Goal: Task Accomplishment & Management: Complete application form

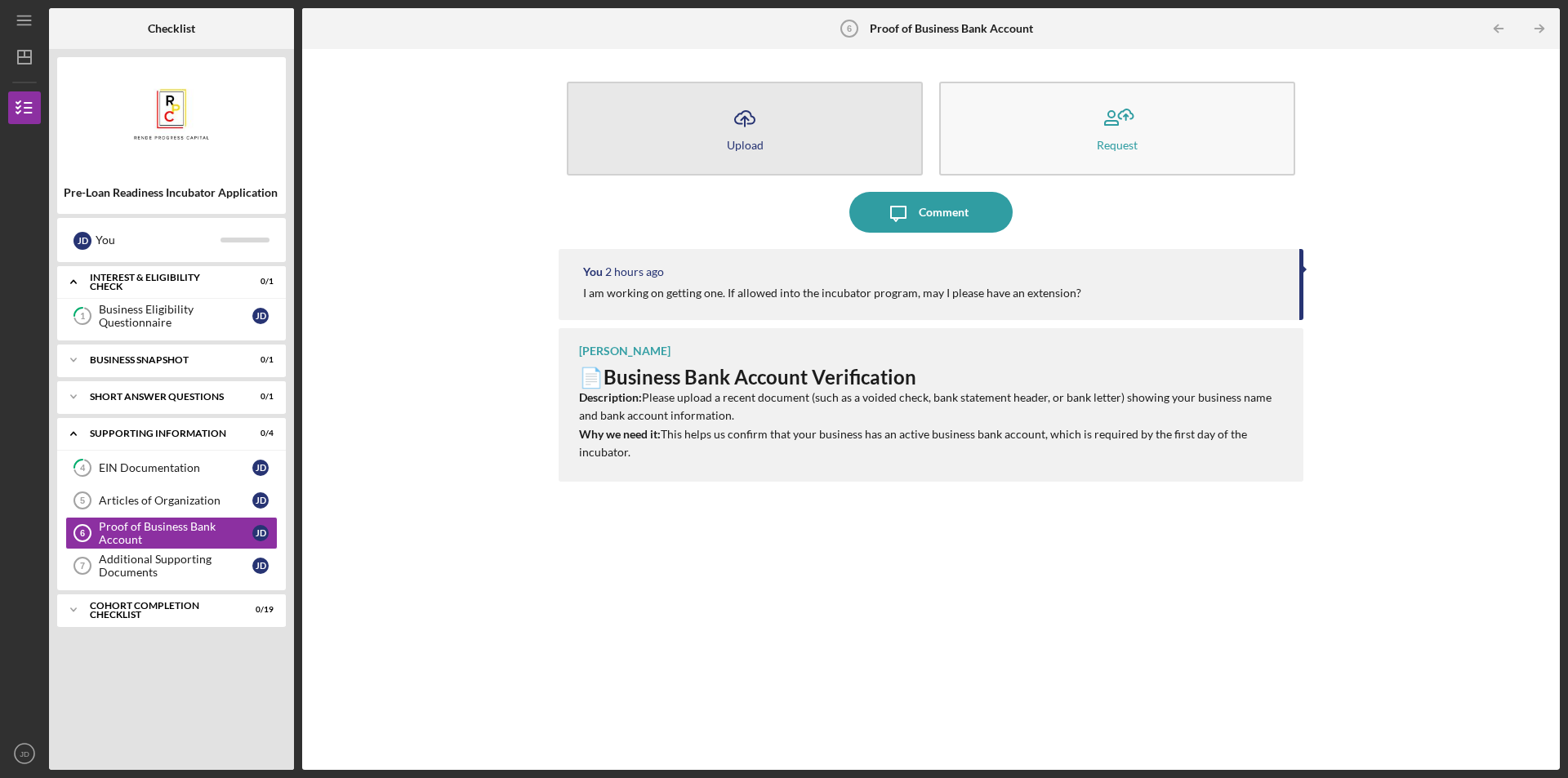
click at [800, 115] on button "Icon/Upload Upload" at bounding box center [744, 128] width 356 height 93
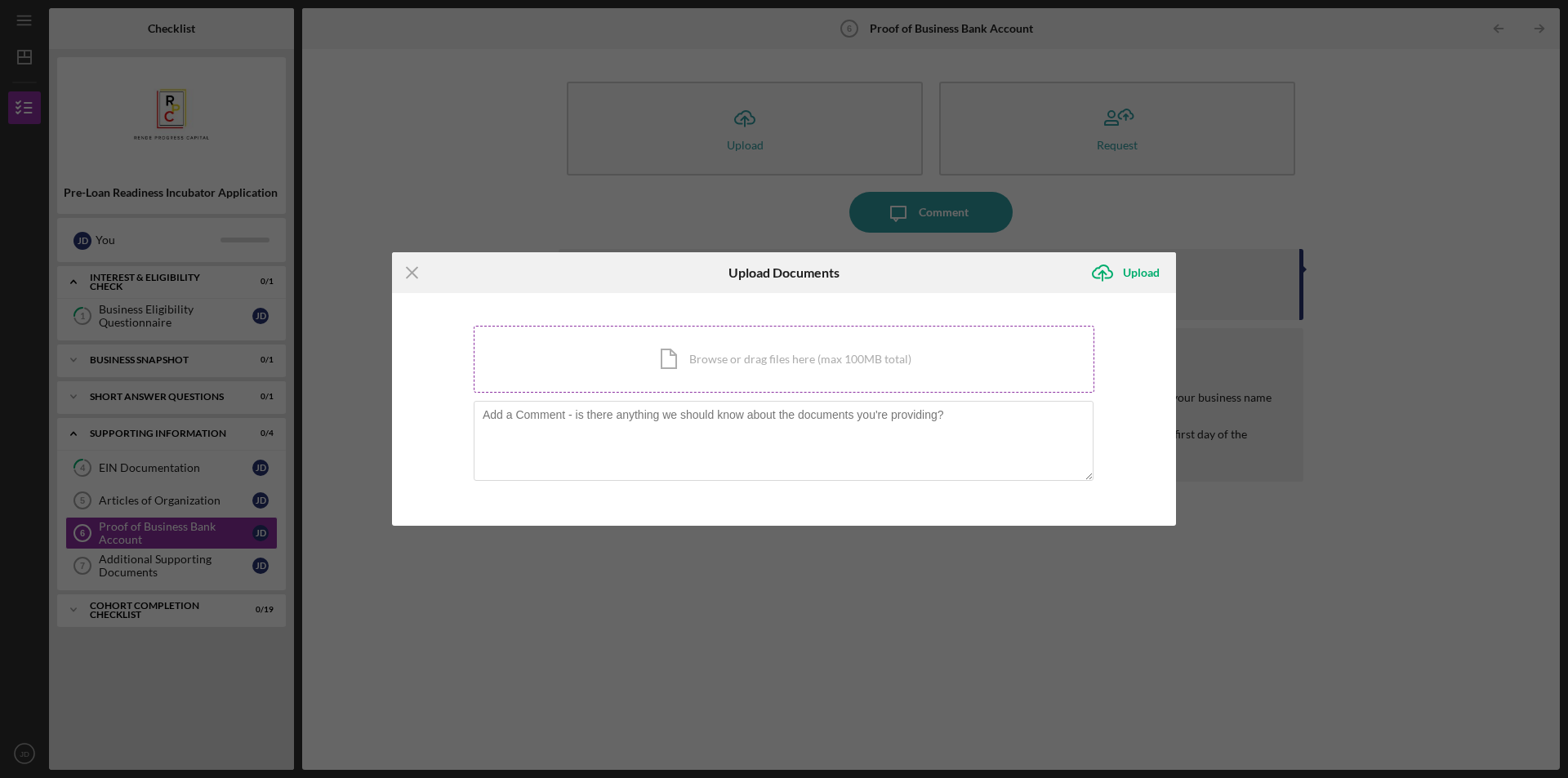
click at [858, 339] on div "Icon/Document Browse or drag files here (max 100MB total) Tap to choose files o…" at bounding box center [784, 358] width 620 height 67
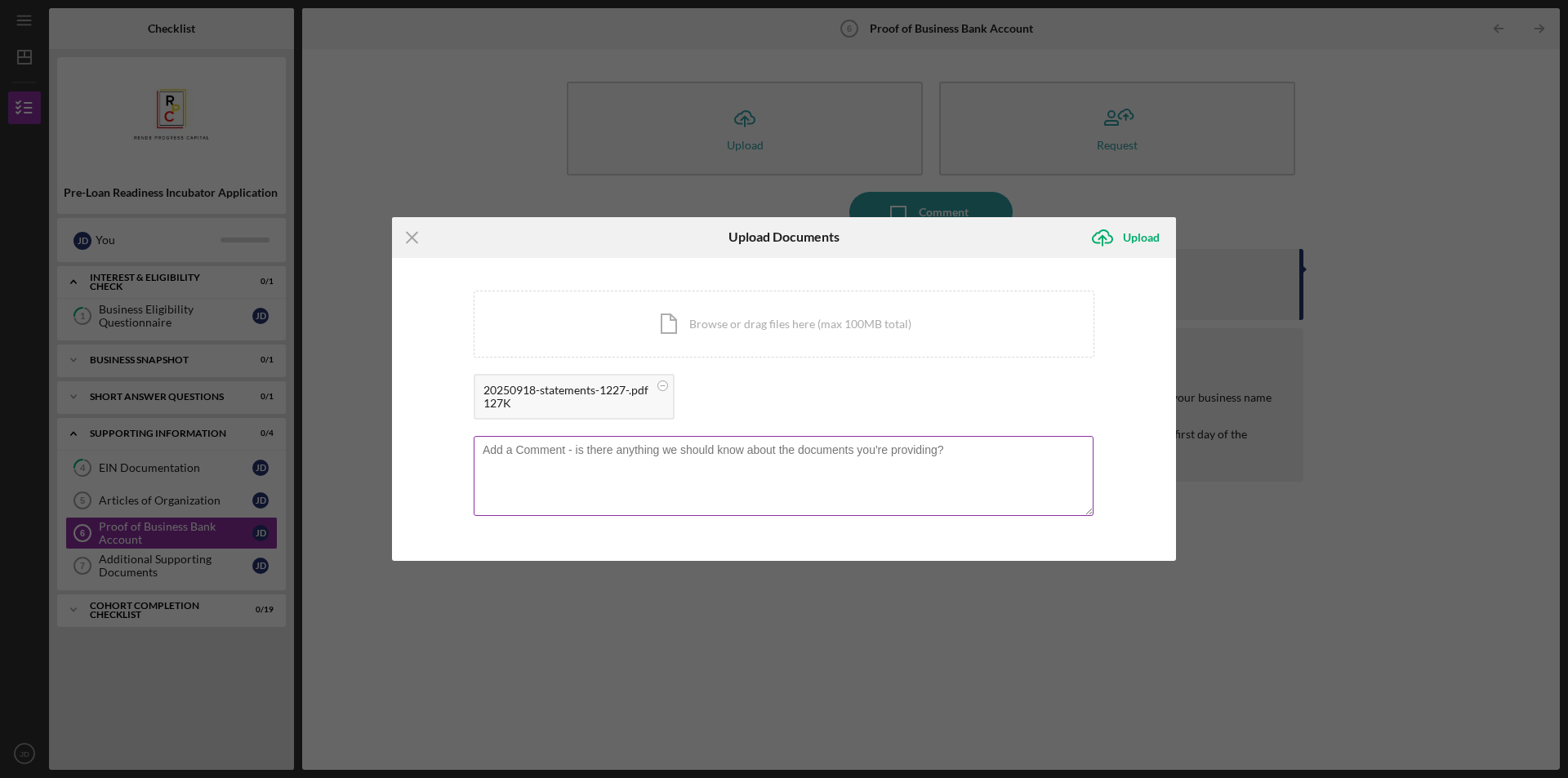
click at [782, 445] on textarea at bounding box center [784, 476] width 620 height 80
type textarea "This is a personal account"
click at [1126, 242] on div "Upload" at bounding box center [1141, 237] width 37 height 33
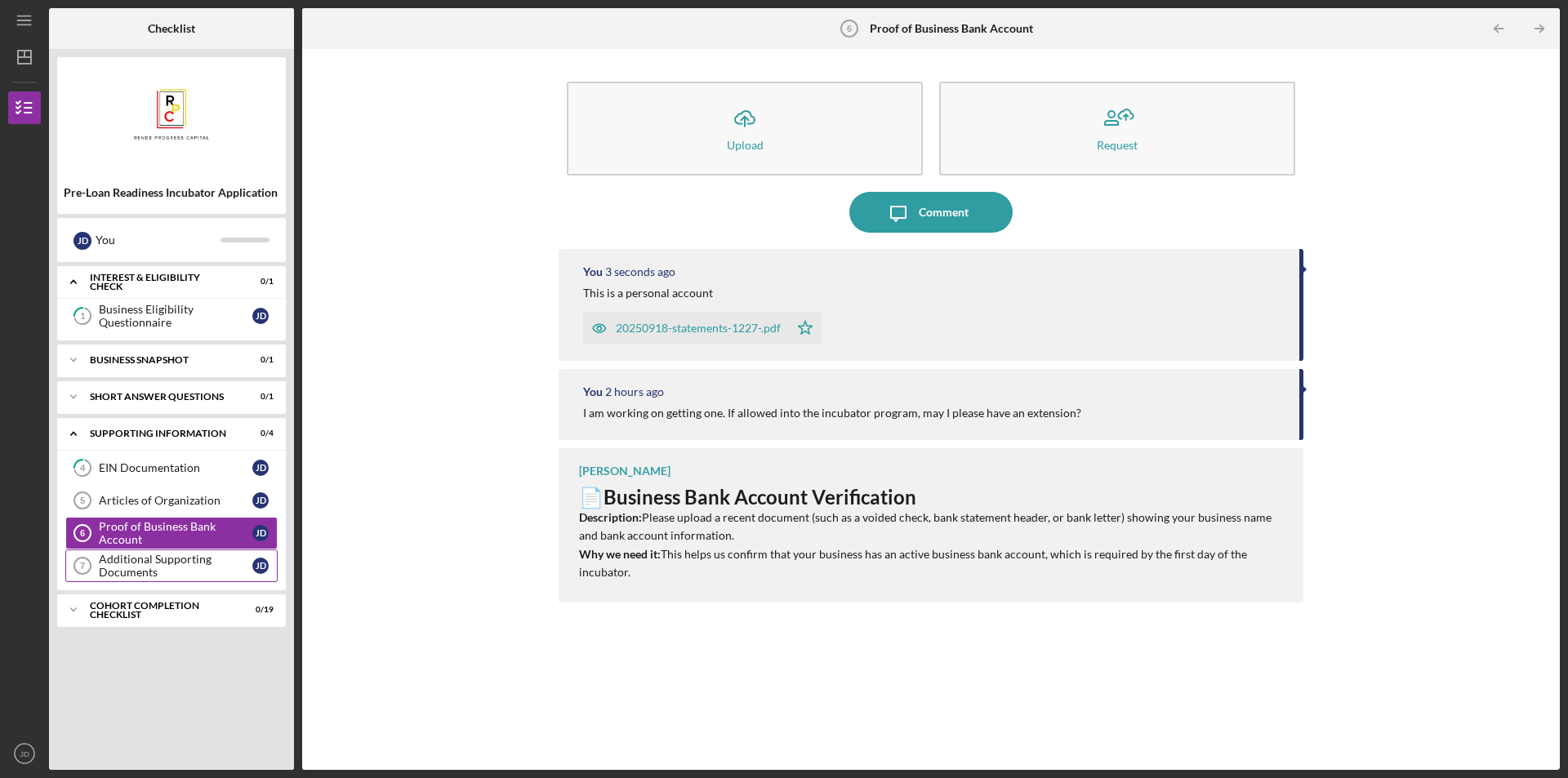
click at [157, 564] on div "Additional Supporting Documents" at bounding box center [175, 565] width 153 height 27
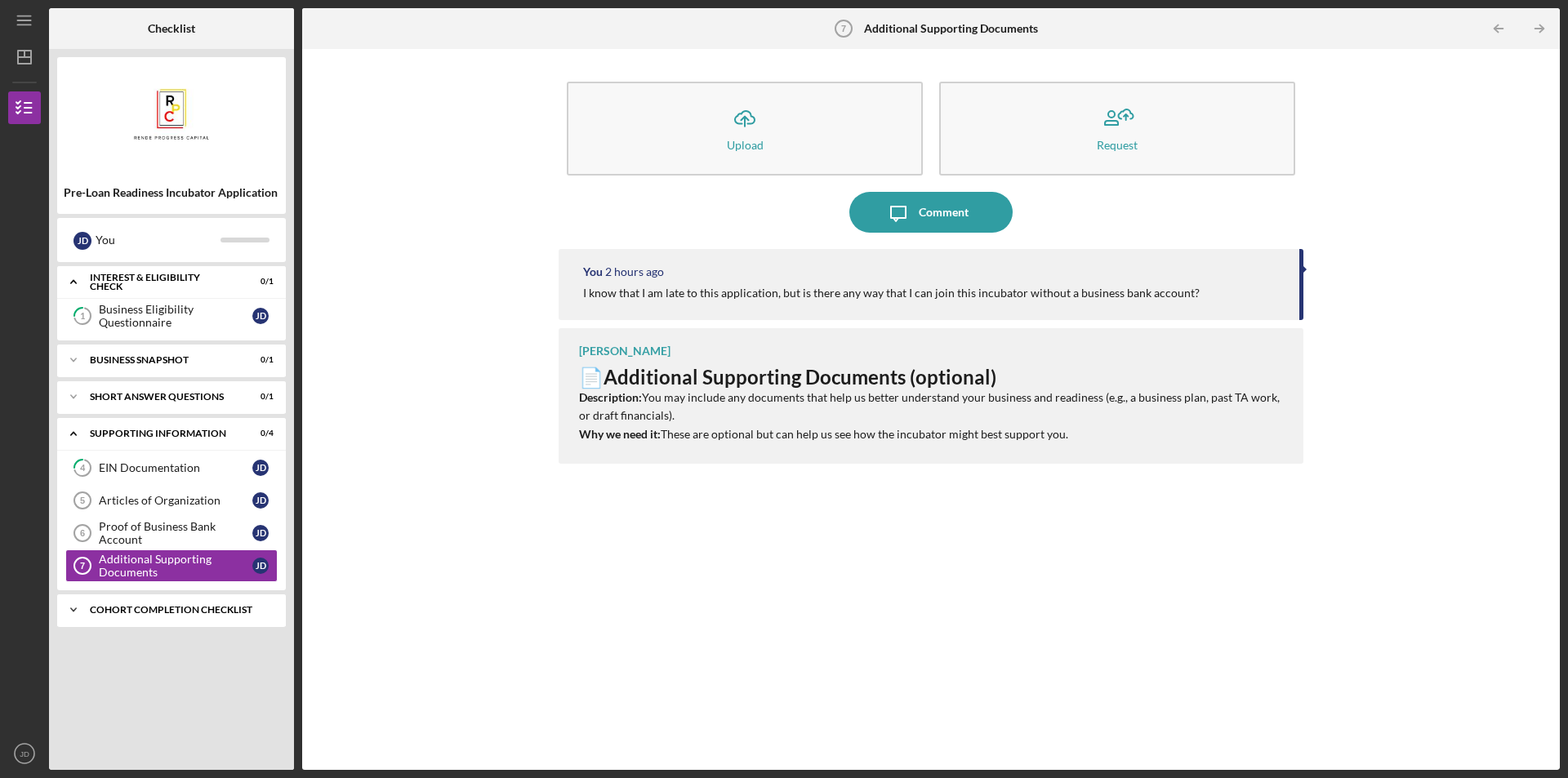
click at [153, 596] on div "Icon/Expander Cohort Completion Checklist 0 / 19" at bounding box center [170, 610] width 228 height 33
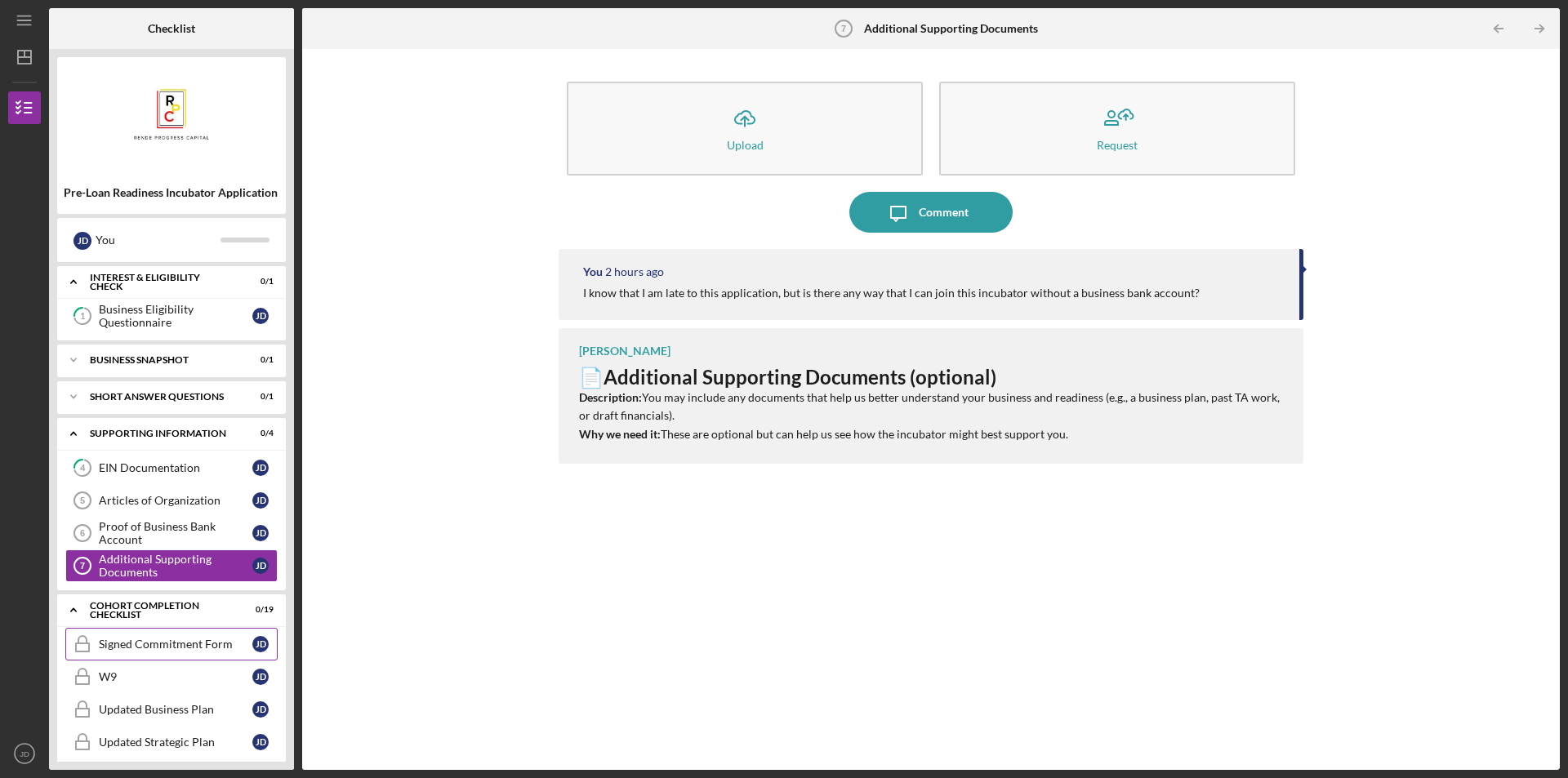
click at [172, 639] on div "Signed Commitment Form" at bounding box center [175, 644] width 153 height 13
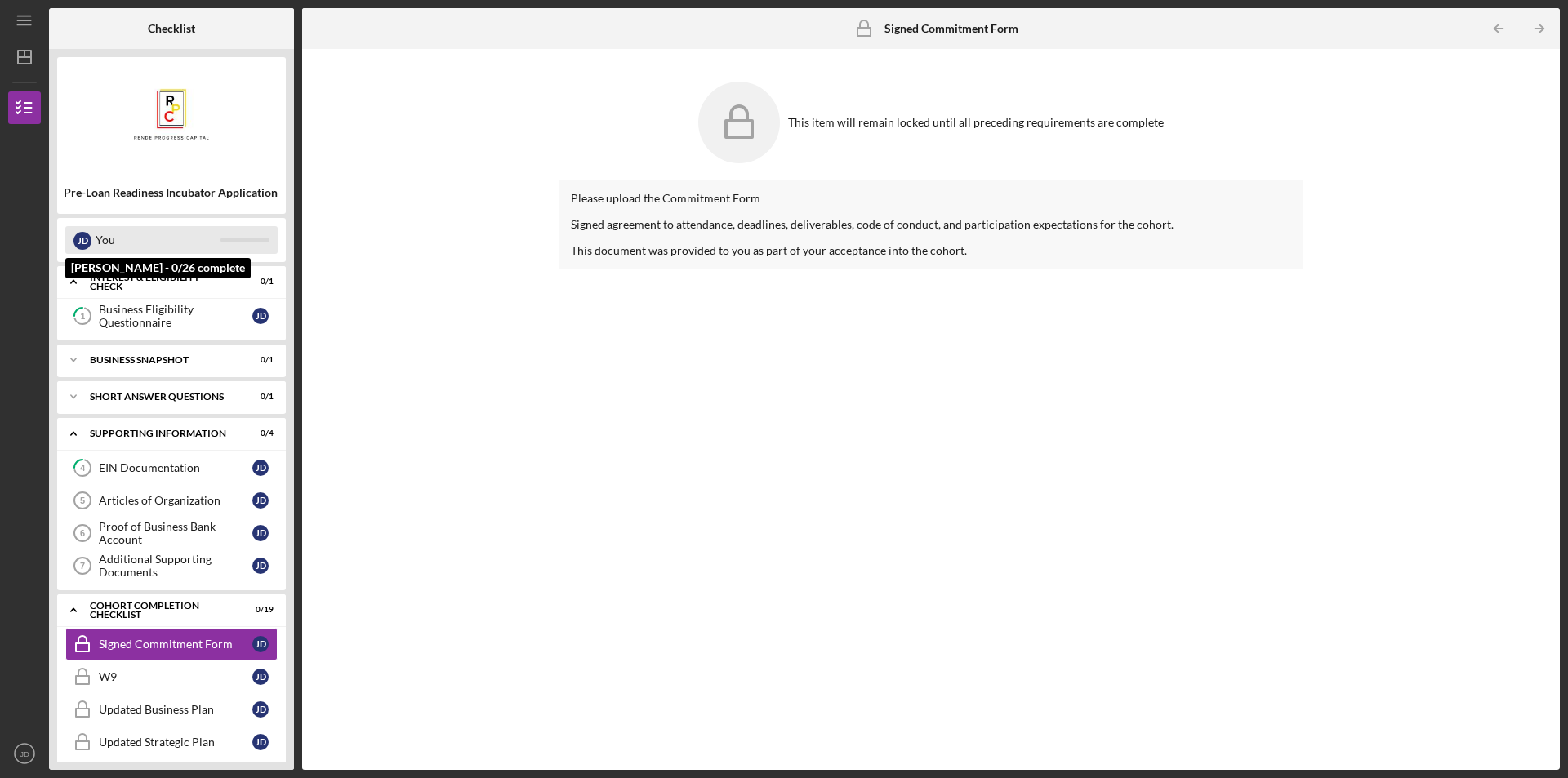
click at [152, 229] on div "You" at bounding box center [158, 240] width 125 height 27
click at [146, 237] on div "You" at bounding box center [158, 240] width 125 height 27
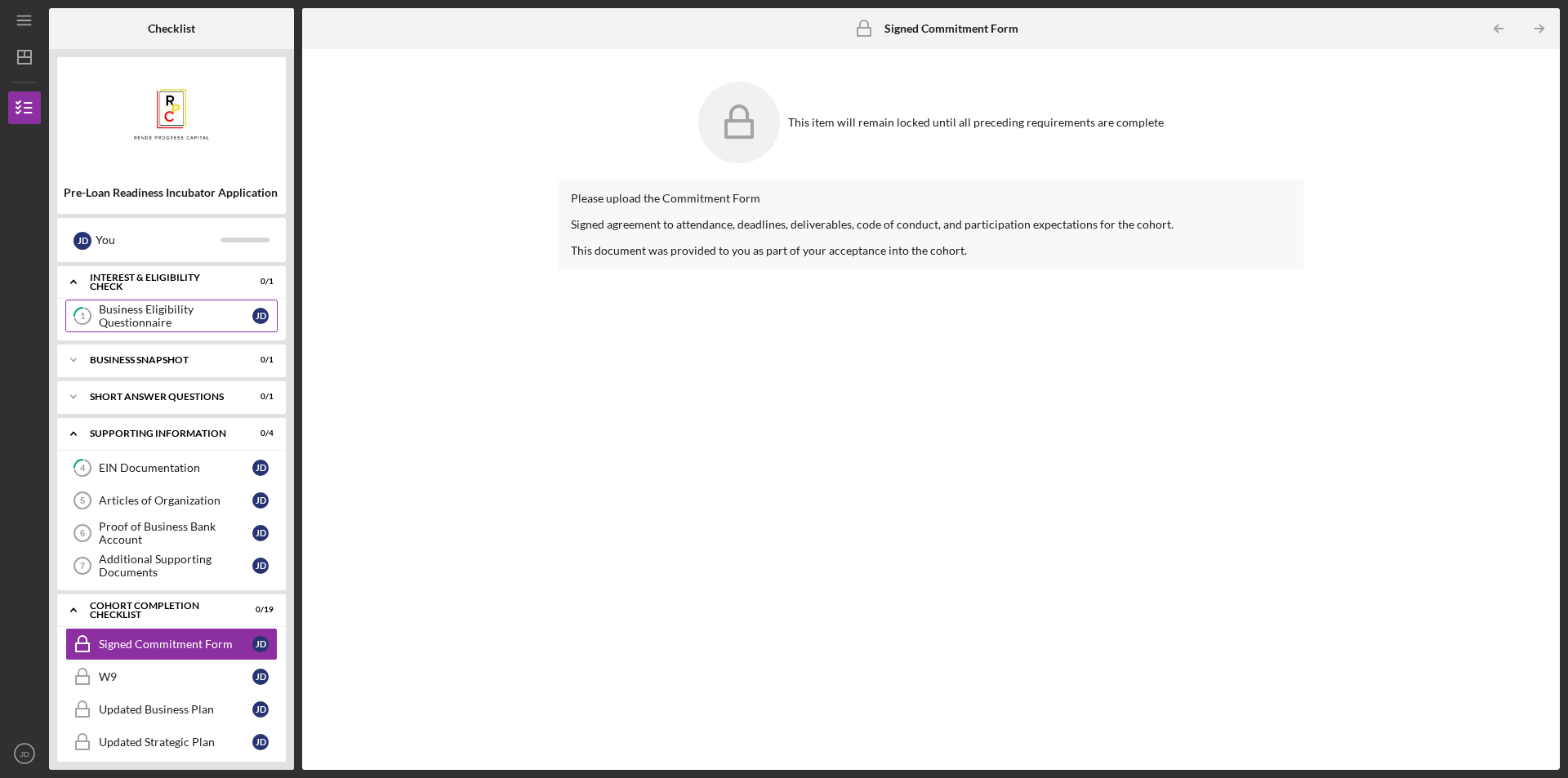
click at [101, 329] on div "Business Eligibility Questionnaire" at bounding box center [175, 316] width 153 height 27
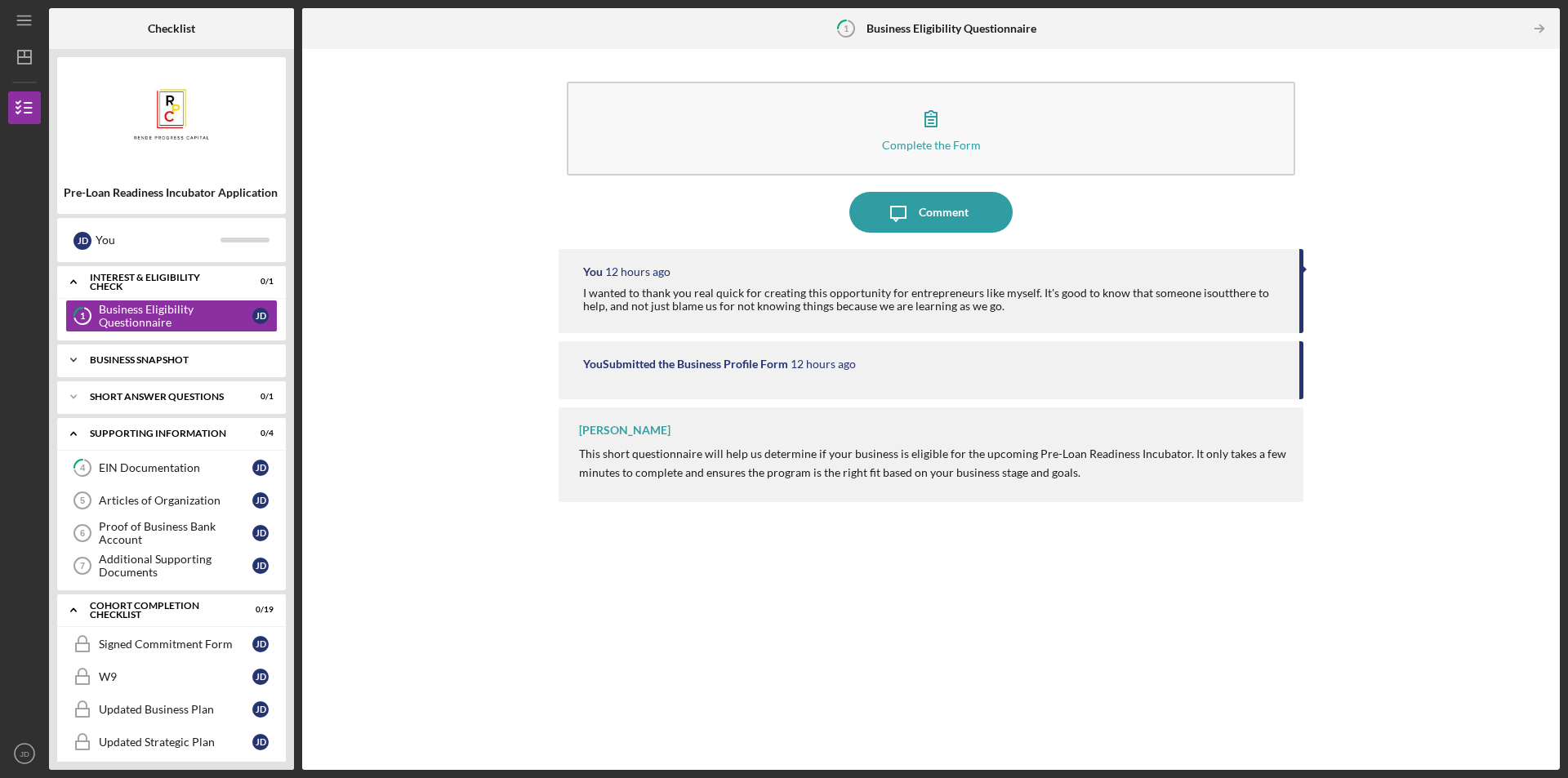
click at [204, 359] on div "Business Snapshot" at bounding box center [178, 360] width 176 height 10
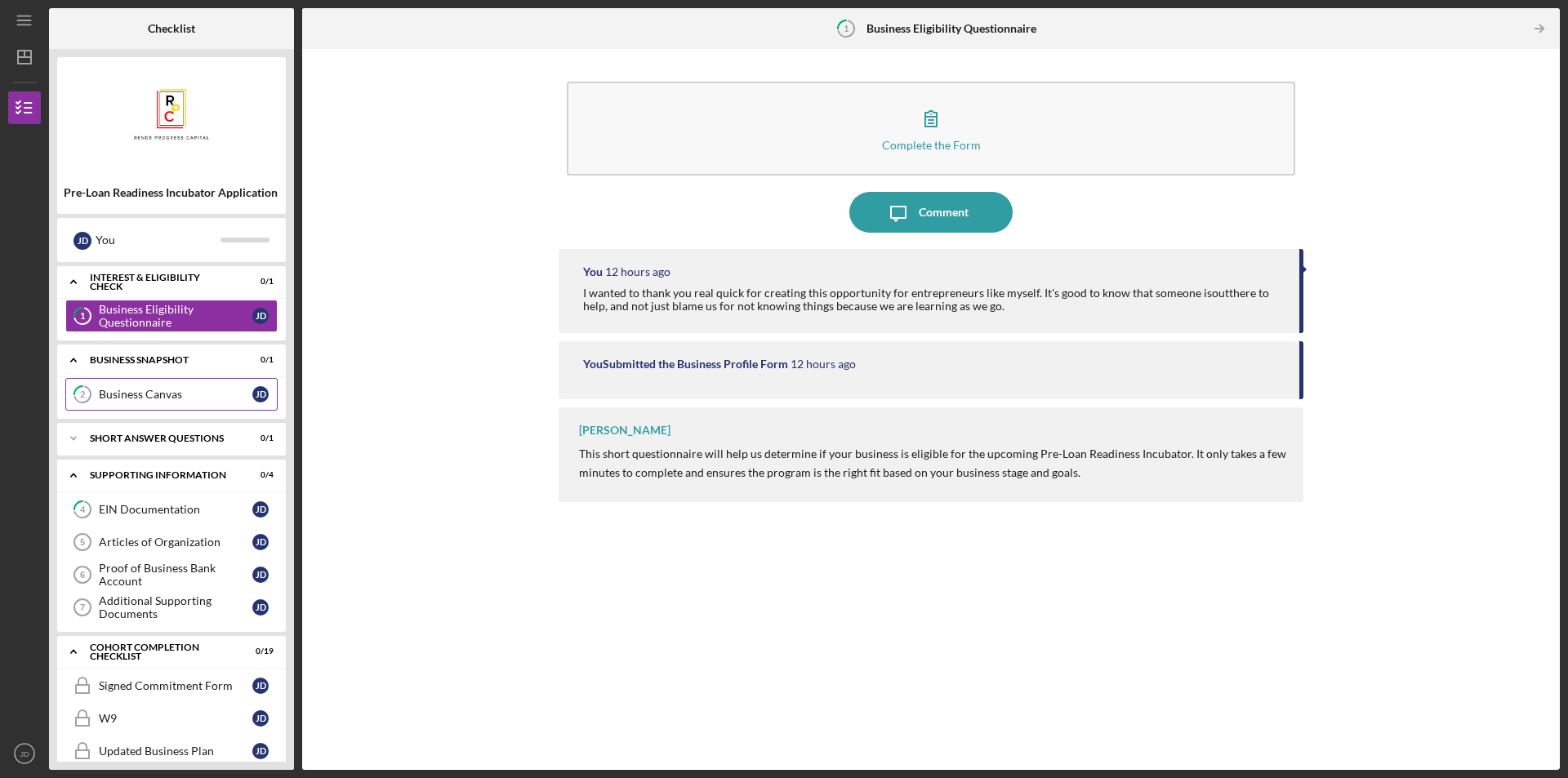
click at [181, 407] on link "2 Business Canvas [PERSON_NAME]" at bounding box center [171, 394] width 213 height 33
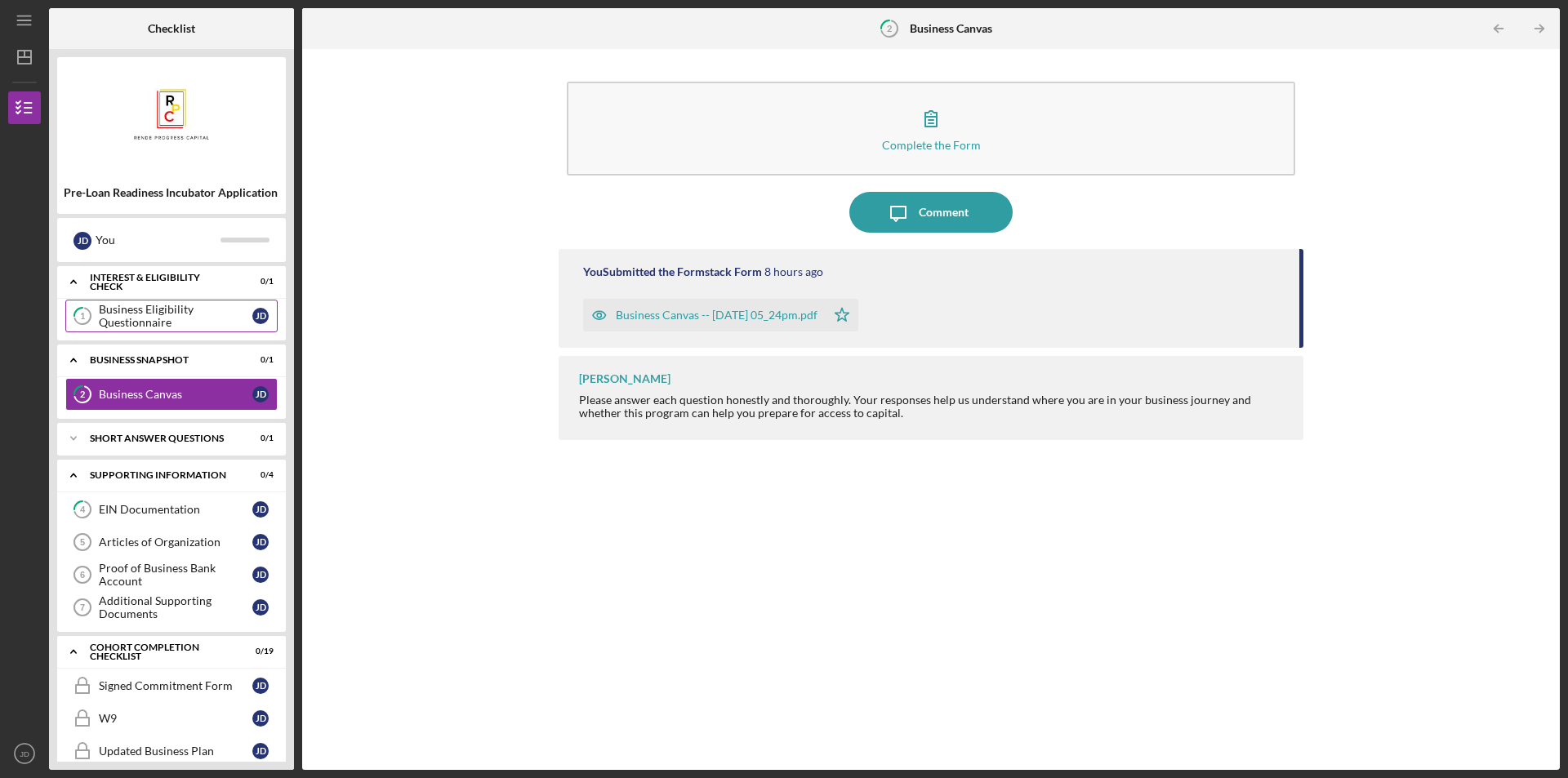
click at [189, 322] on div "Business Eligibility Questionnaire" at bounding box center [175, 316] width 153 height 27
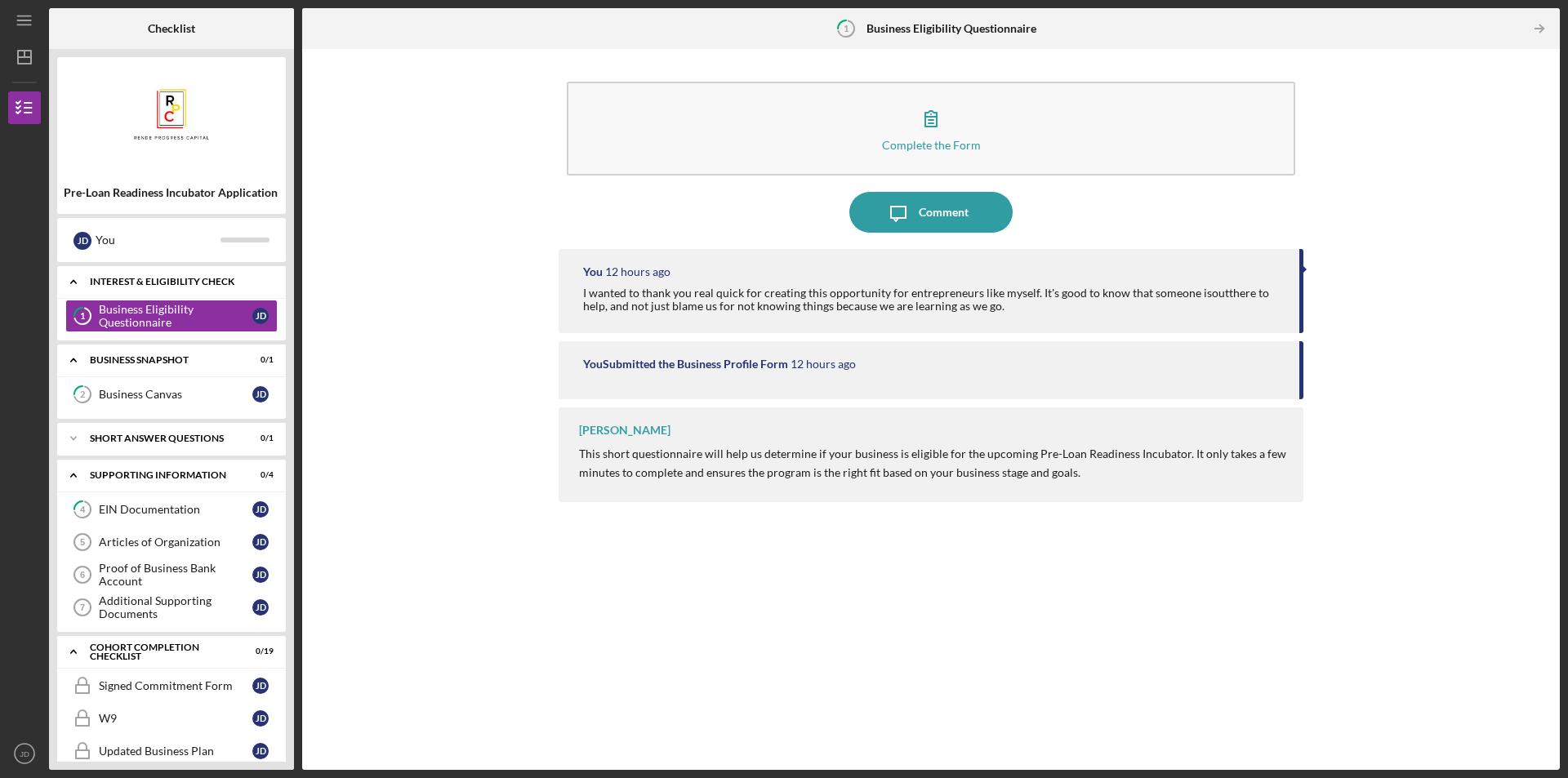
click at [262, 278] on div "Interest & Eligibility Check" at bounding box center [178, 281] width 176 height 10
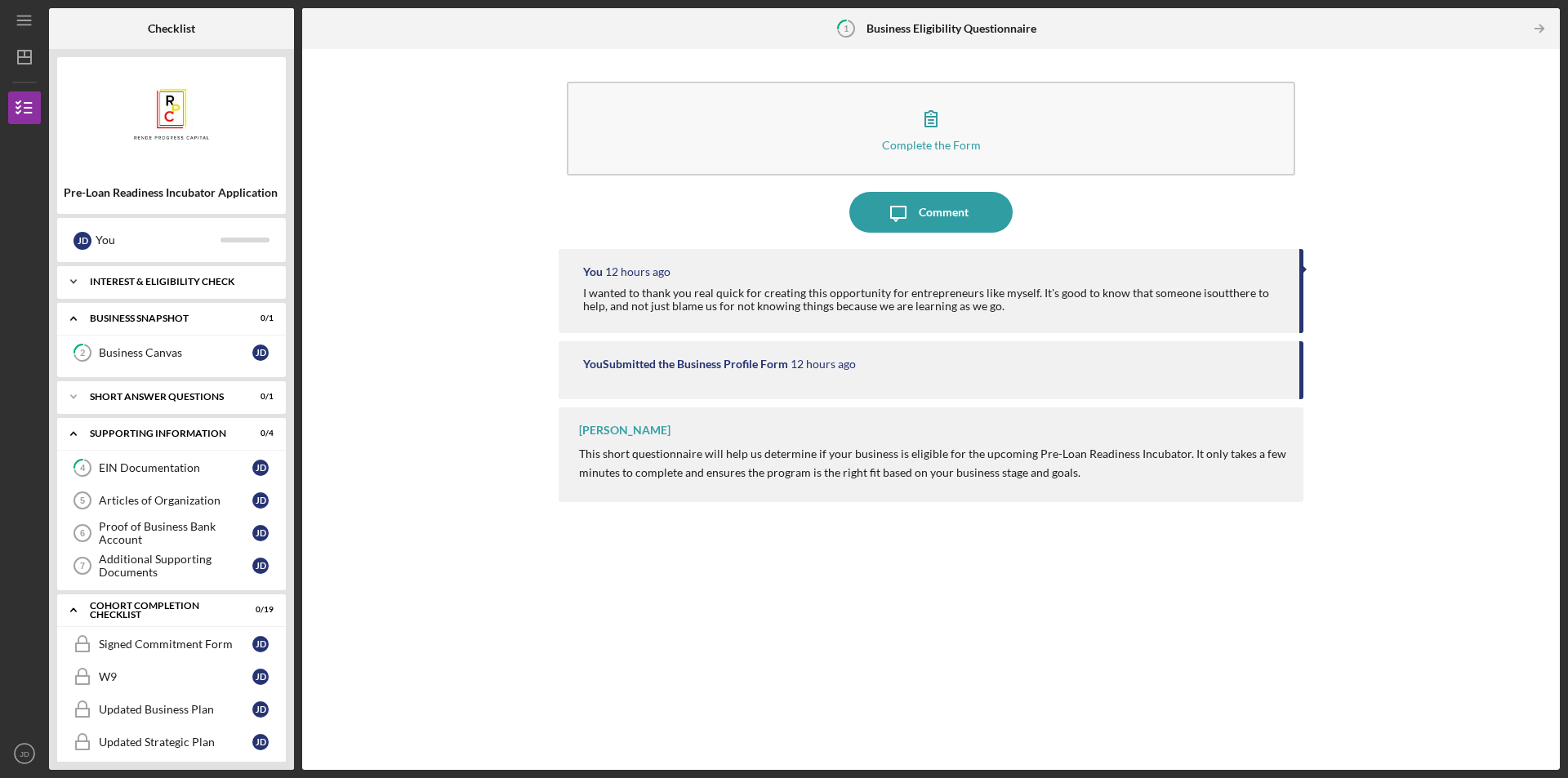
click at [262, 278] on div "Interest & Eligibility Check" at bounding box center [178, 281] width 176 height 10
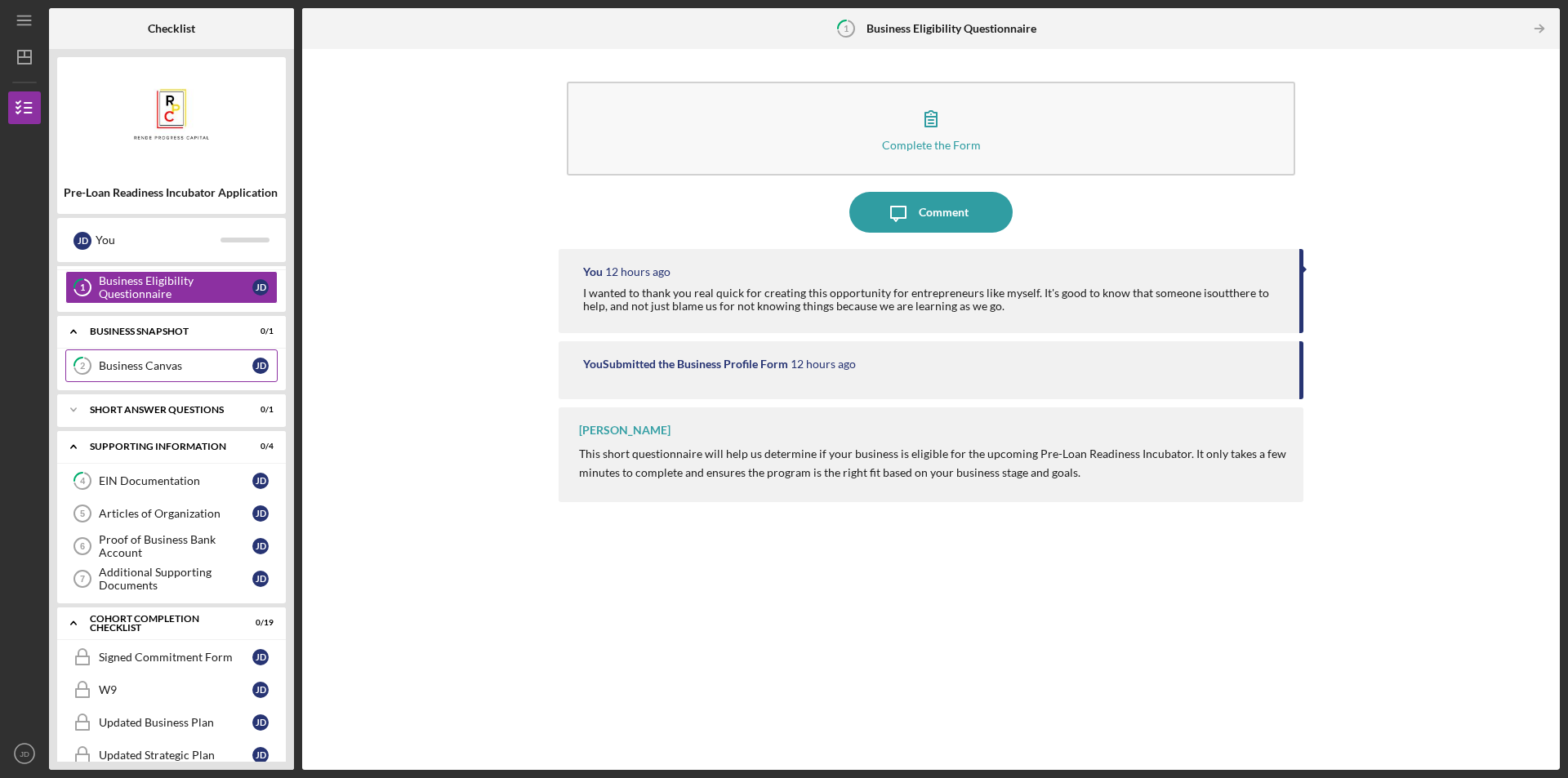
scroll to position [27, 0]
click at [197, 406] on div "Icon/Expander Short Answer Questions 0 / 1" at bounding box center [170, 411] width 228 height 33
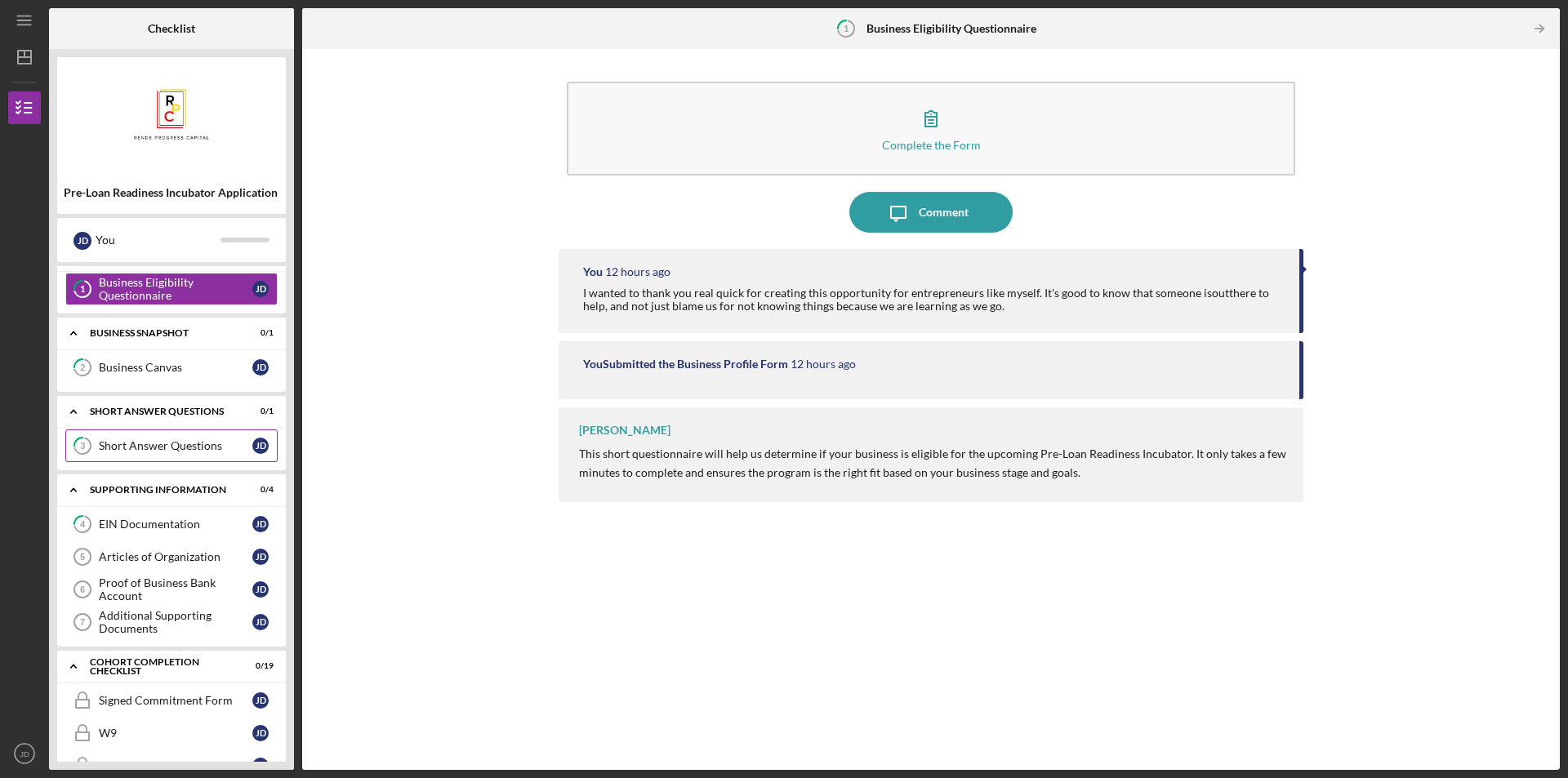
click at [159, 442] on div "Short Answer Questions" at bounding box center [175, 445] width 153 height 13
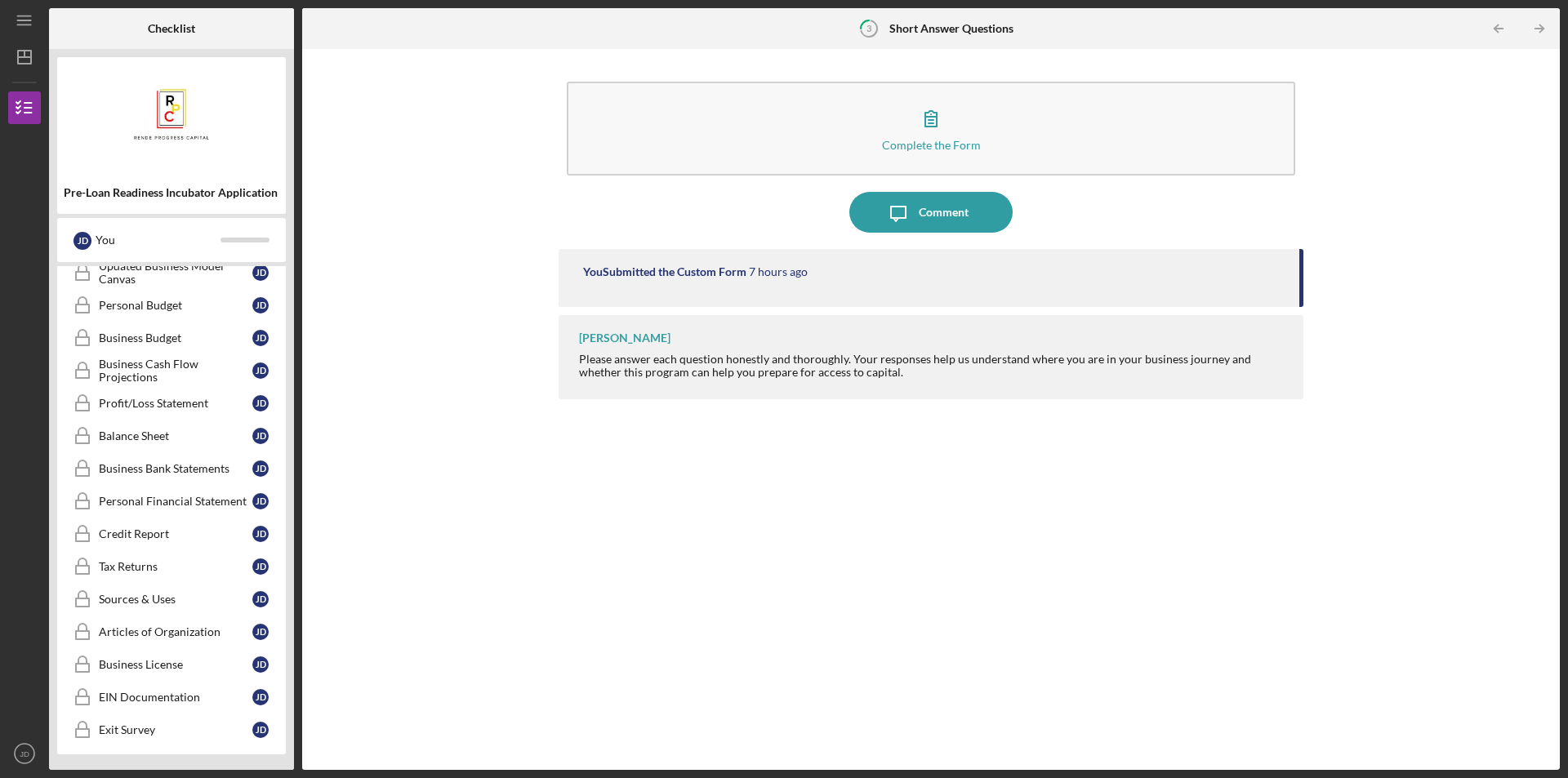
scroll to position [586, 0]
click at [168, 690] on div "EIN Documentation" at bounding box center [175, 696] width 153 height 13
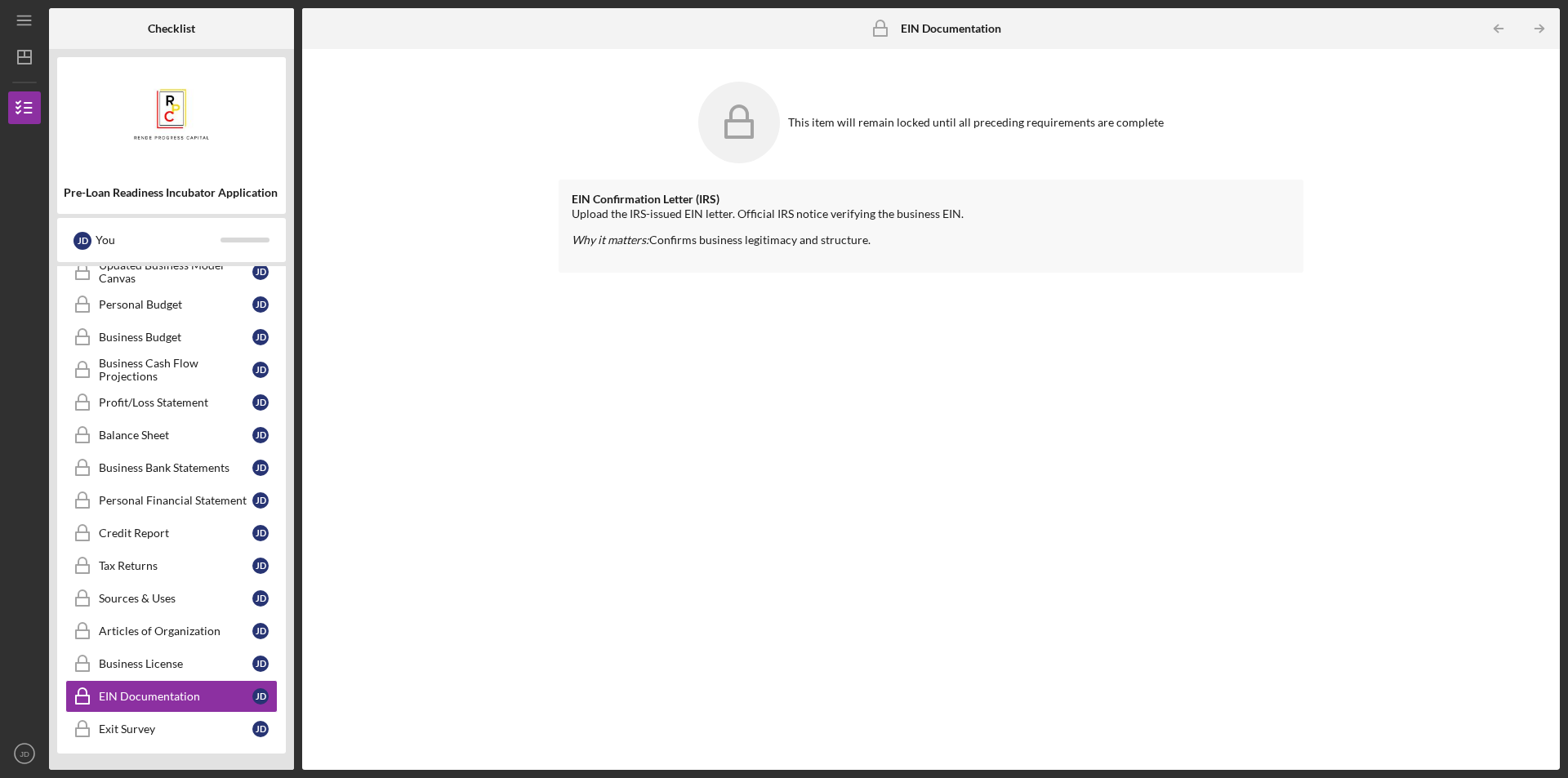
click at [750, 114] on icon at bounding box center [739, 122] width 82 height 82
